Goal: Find specific page/section: Find specific page/section

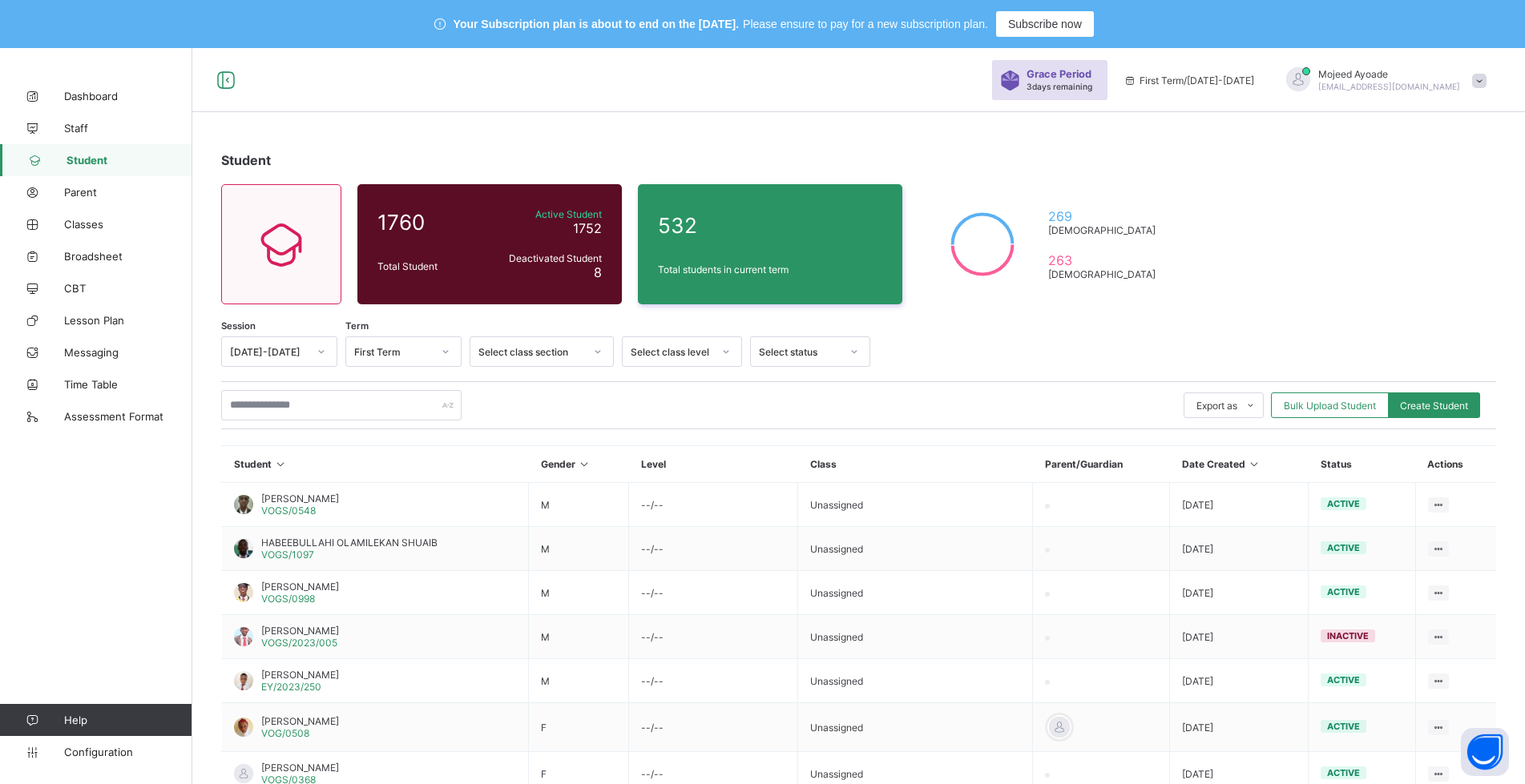
scroll to position [241, 0]
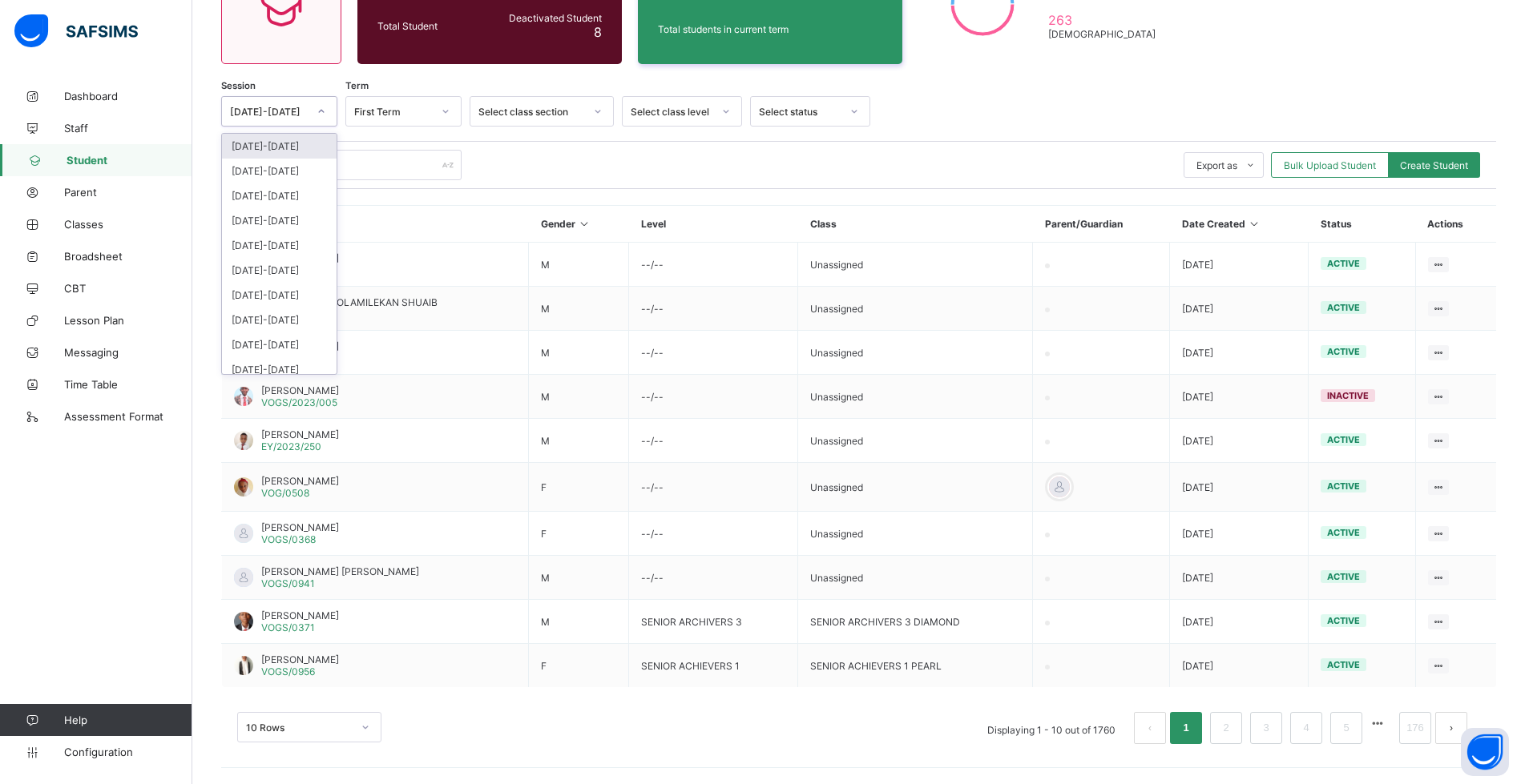
click at [308, 115] on div at bounding box center [321, 111] width 28 height 26
click at [278, 174] on div "2024-2025" at bounding box center [279, 171] width 115 height 25
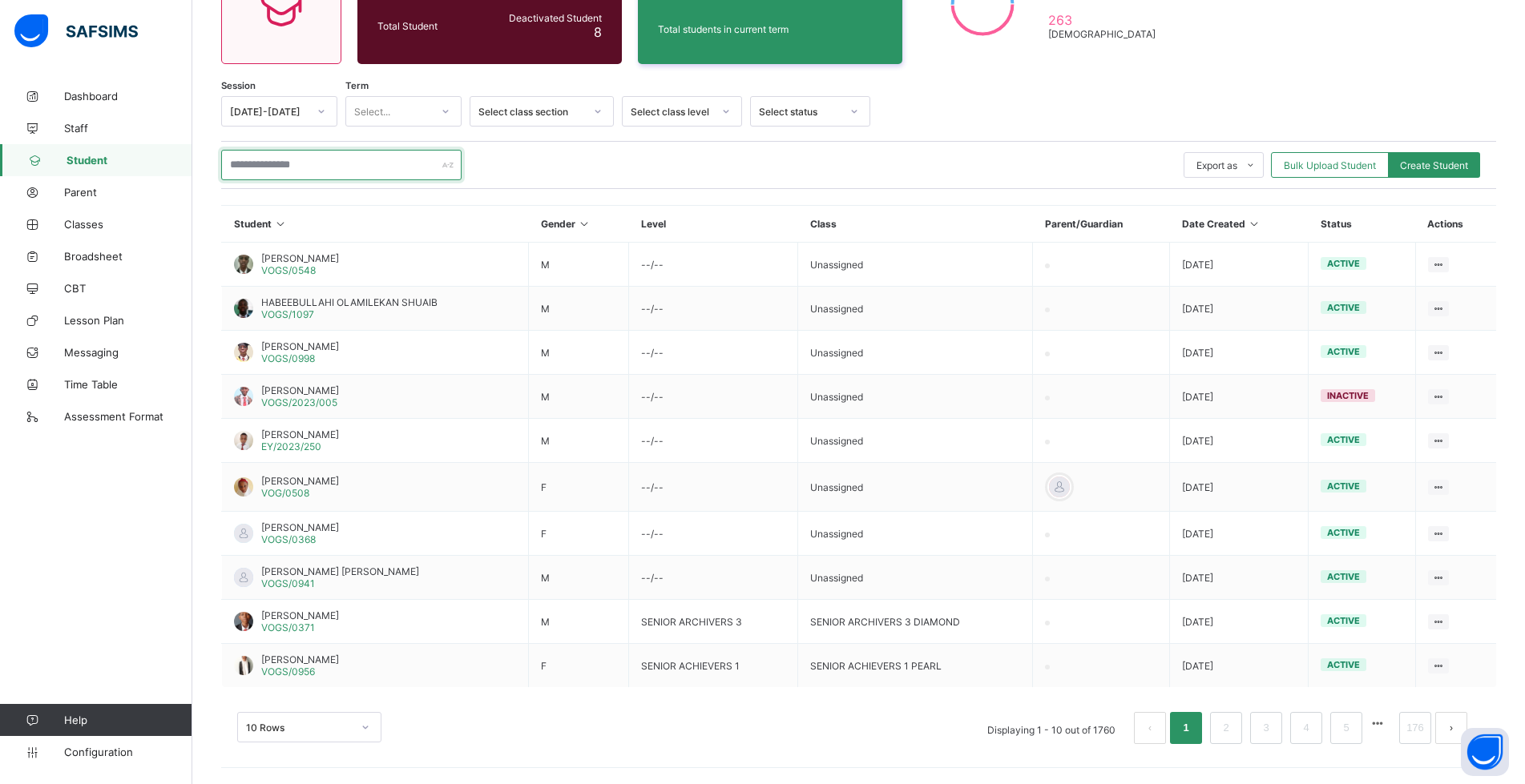
click at [313, 165] on input "text" at bounding box center [342, 164] width 241 height 30
type input "******"
click at [925, 151] on div "****** Export as Pdf Report Excel Report Excel Report (LMS) Bulk Upload Student…" at bounding box center [858, 164] width 1275 height 30
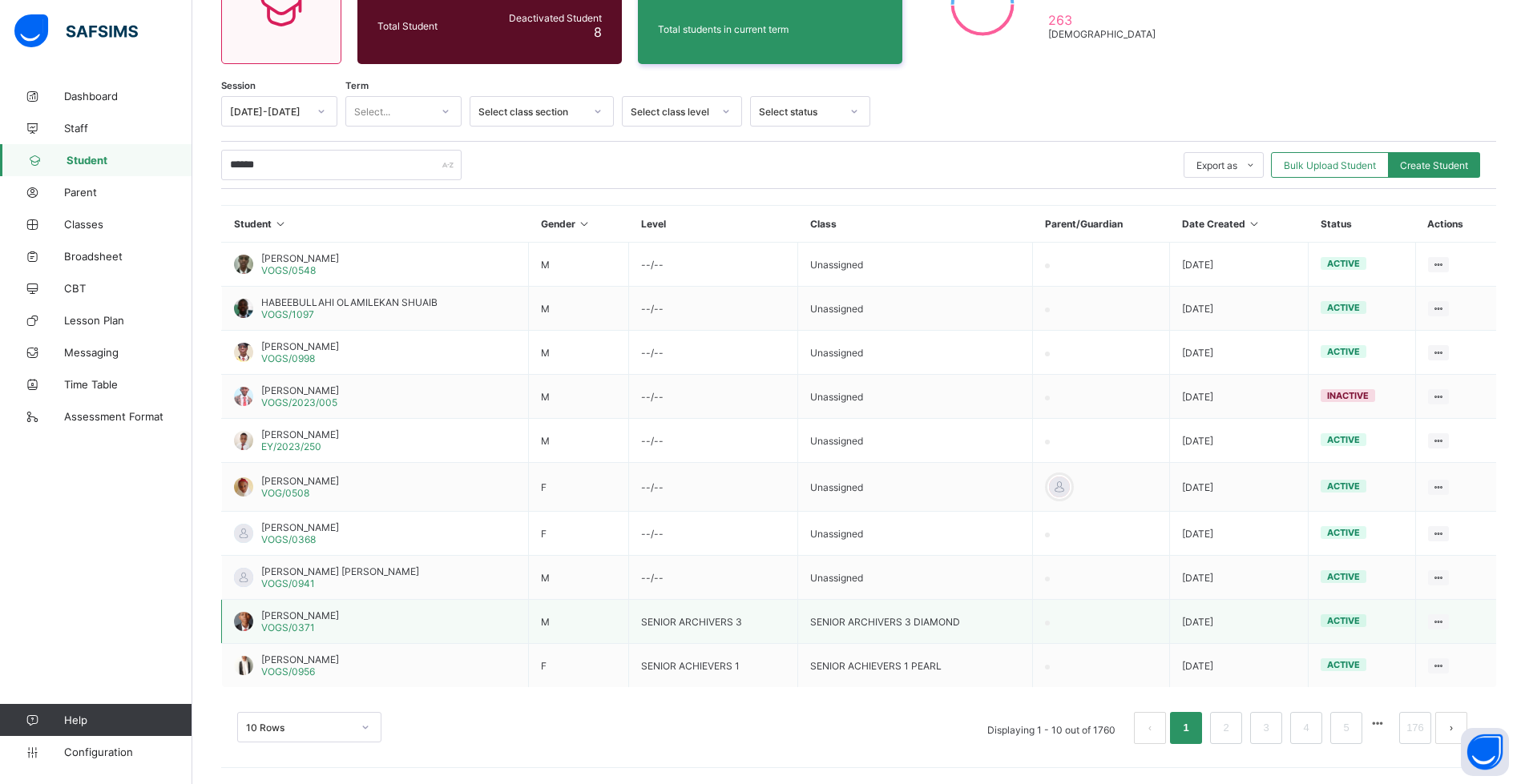
drag, startPoint x: 1203, startPoint y: 425, endPoint x: 1073, endPoint y: 599, distance: 217.2
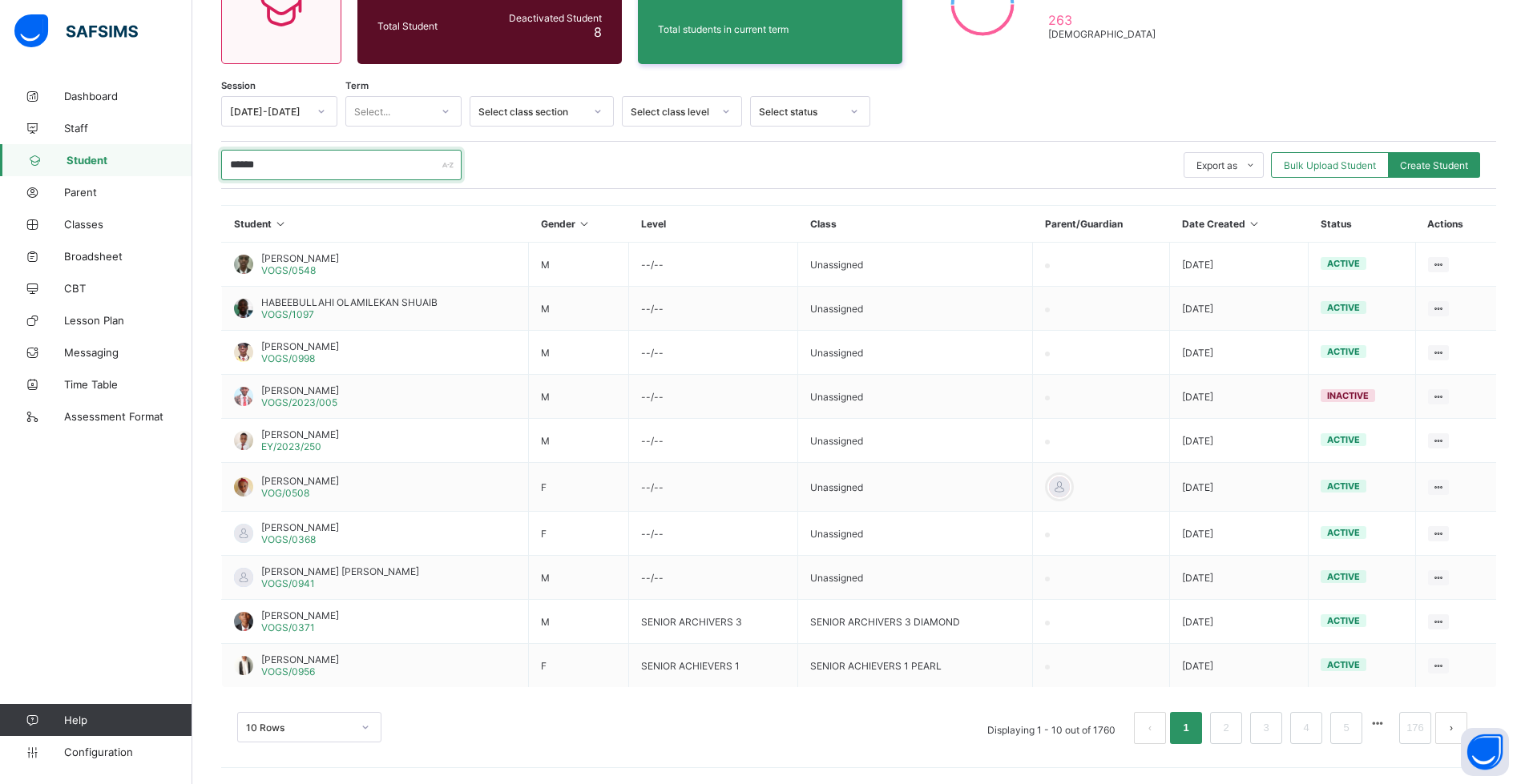
drag, startPoint x: 1073, startPoint y: 599, endPoint x: 361, endPoint y: 167, distance: 832.8
click at [361, 167] on input "******" at bounding box center [342, 164] width 241 height 30
click at [314, 107] on div at bounding box center [321, 111] width 28 height 26
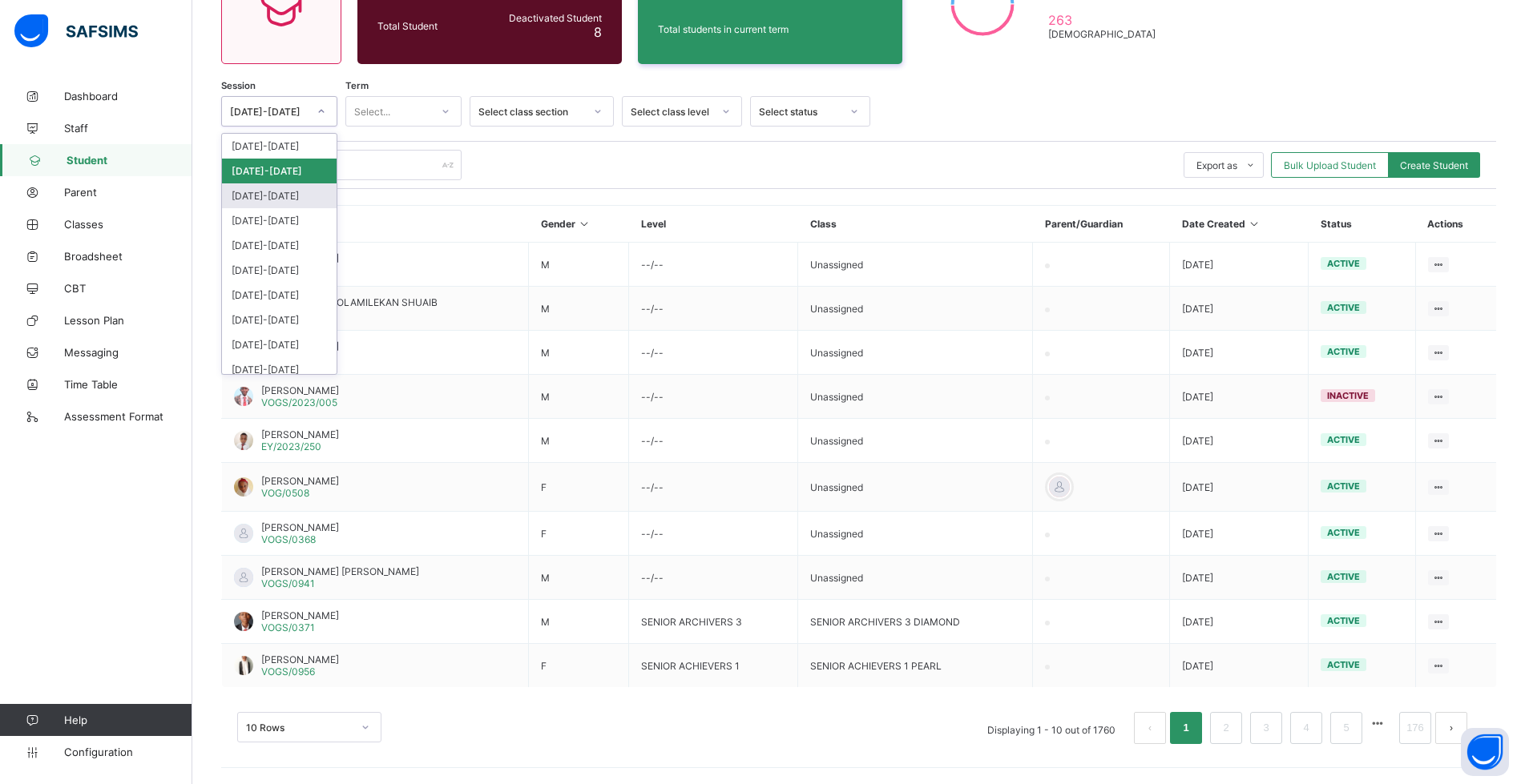
click at [285, 191] on div "2023-2024" at bounding box center [279, 196] width 115 height 25
click at [302, 107] on div "2023-2024" at bounding box center [268, 111] width 78 height 12
click at [266, 218] on div "2022-2023" at bounding box center [279, 220] width 115 height 25
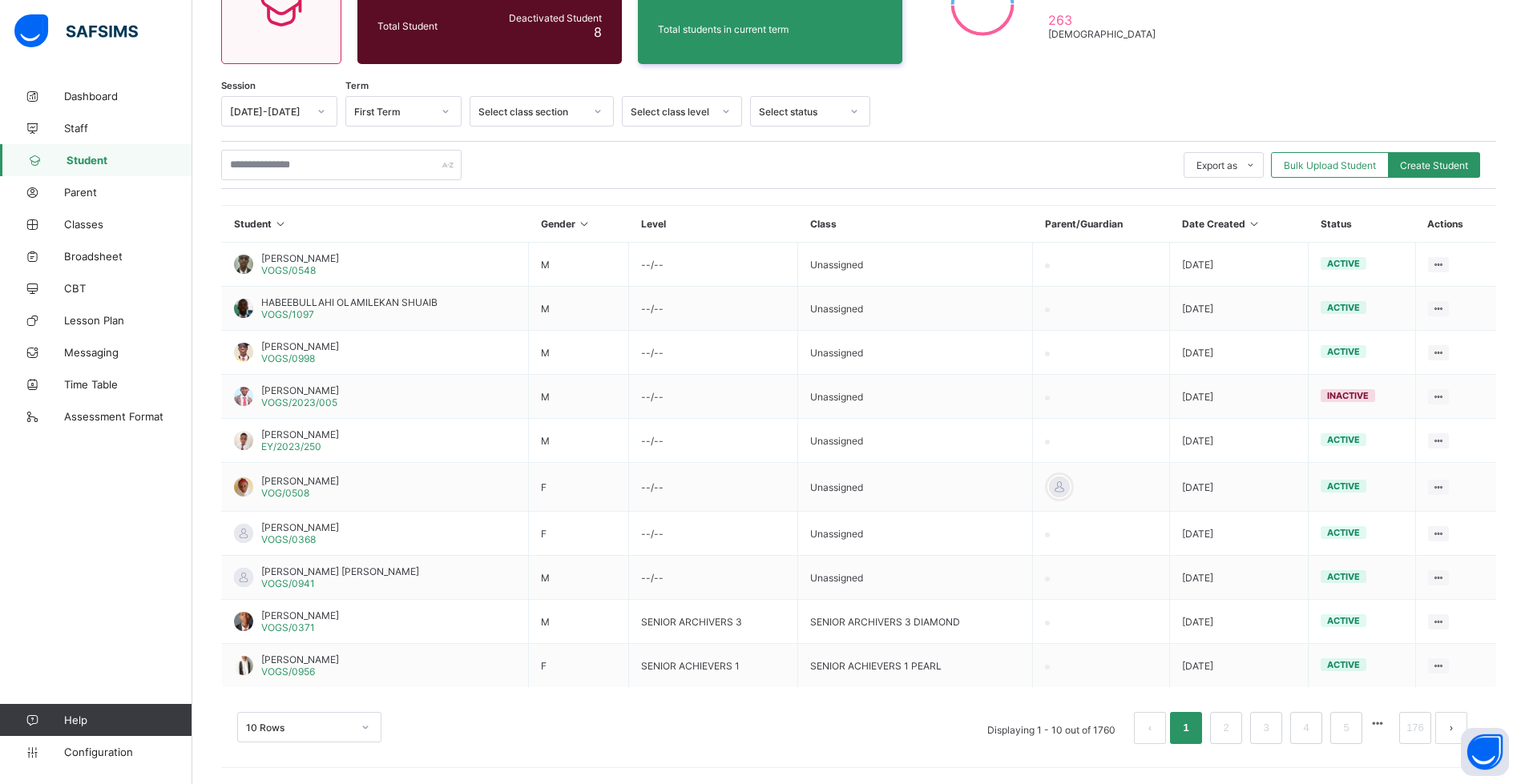
scroll to position [241, 0]
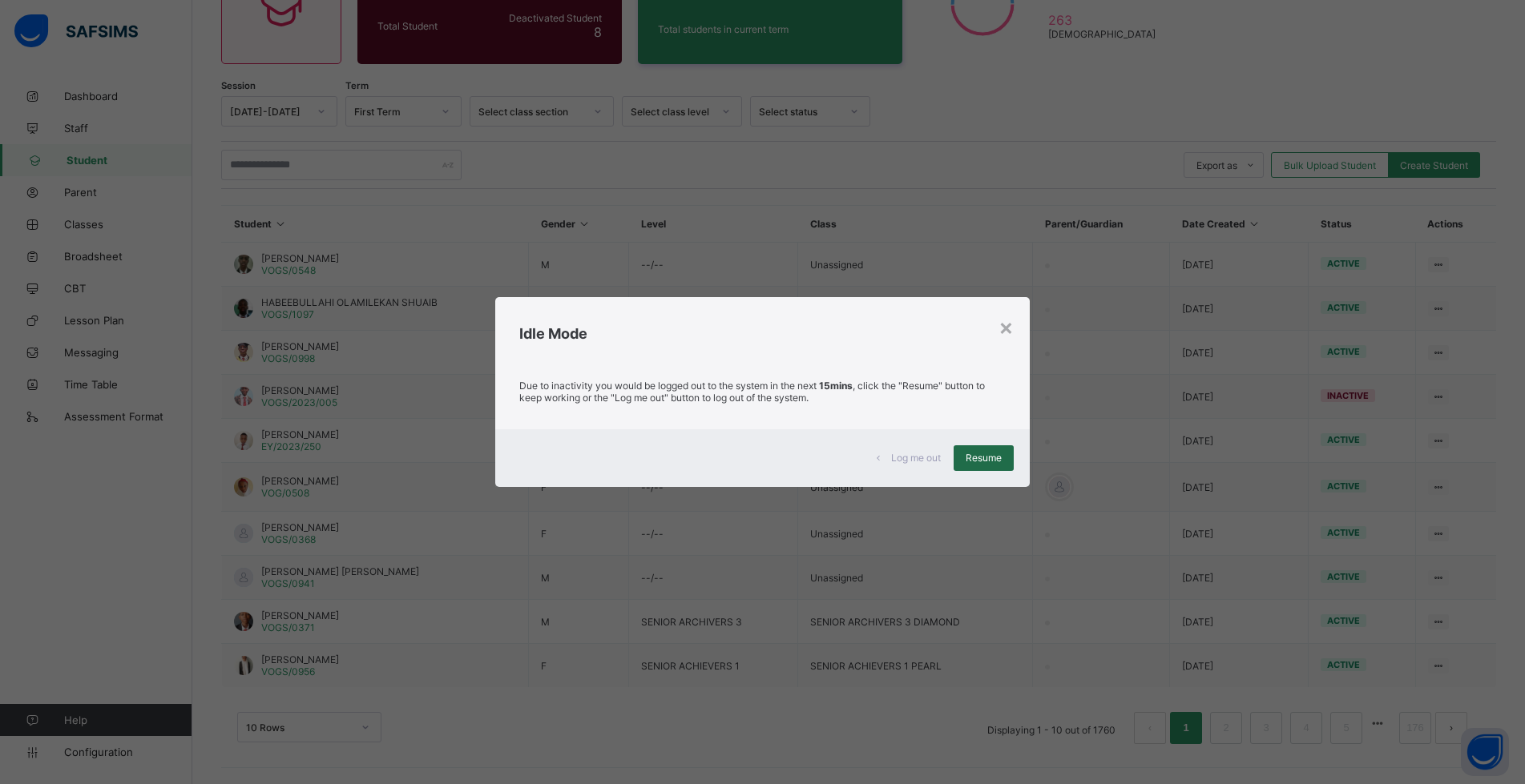
click at [1014, 460] on div "Resume" at bounding box center [983, 458] width 60 height 26
click at [989, 465] on div "Resume" at bounding box center [983, 458] width 60 height 26
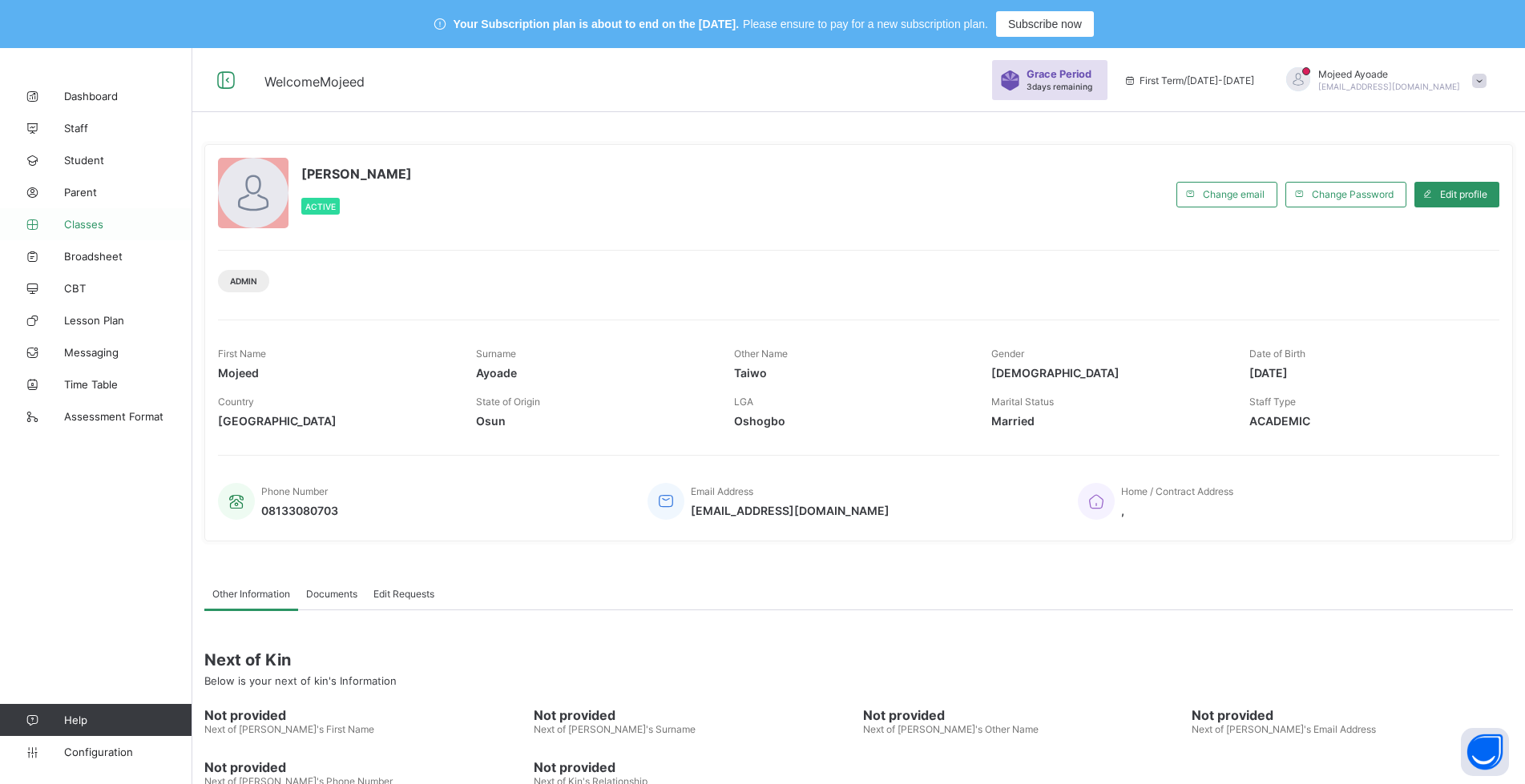
click at [98, 220] on span "Classes" at bounding box center [129, 224] width 129 height 13
